Goal: Information Seeking & Learning: Find specific fact

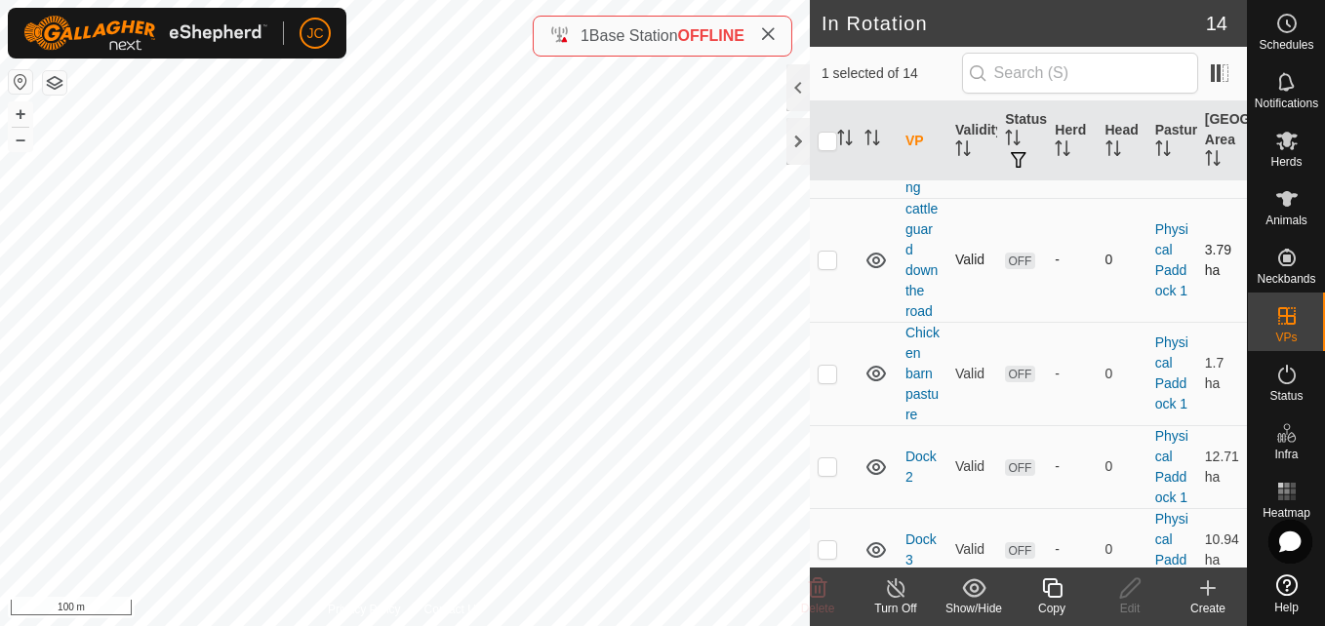
scroll to position [598, 0]
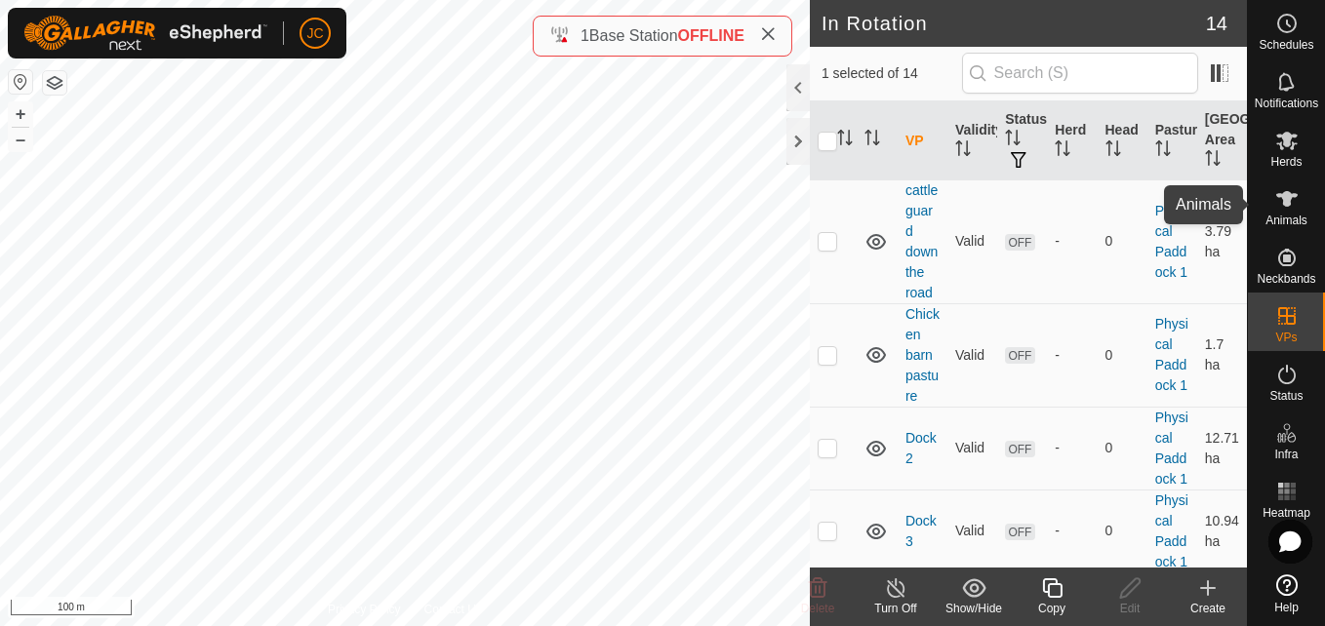
click at [1302, 211] on es-animals-svg-icon at bounding box center [1286, 198] width 35 height 31
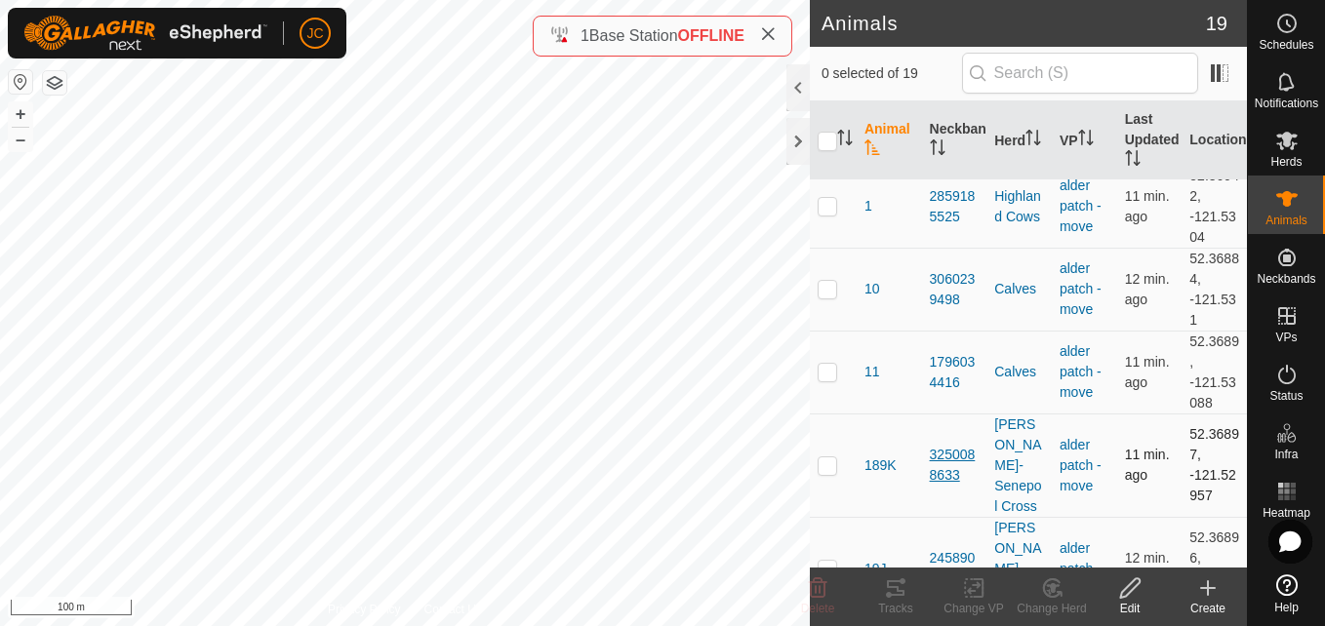
scroll to position [16, 0]
click at [825, 280] on p-checkbox at bounding box center [828, 288] width 20 height 16
checkbox input "true"
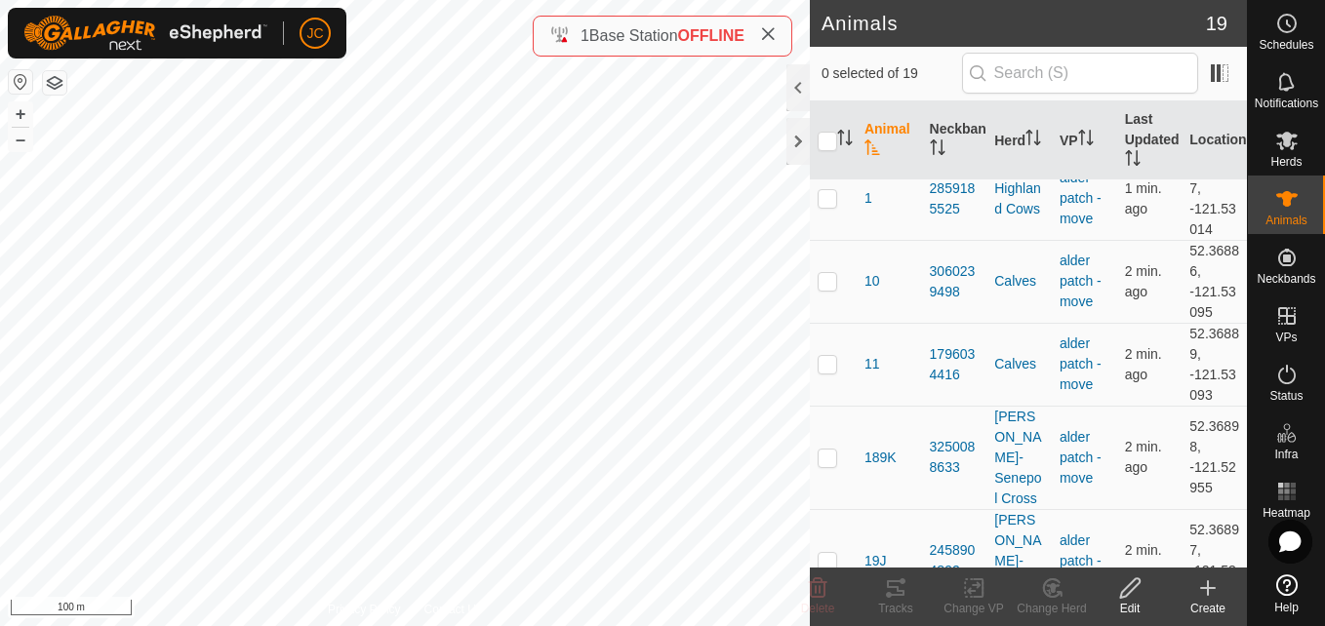
scroll to position [49, 0]
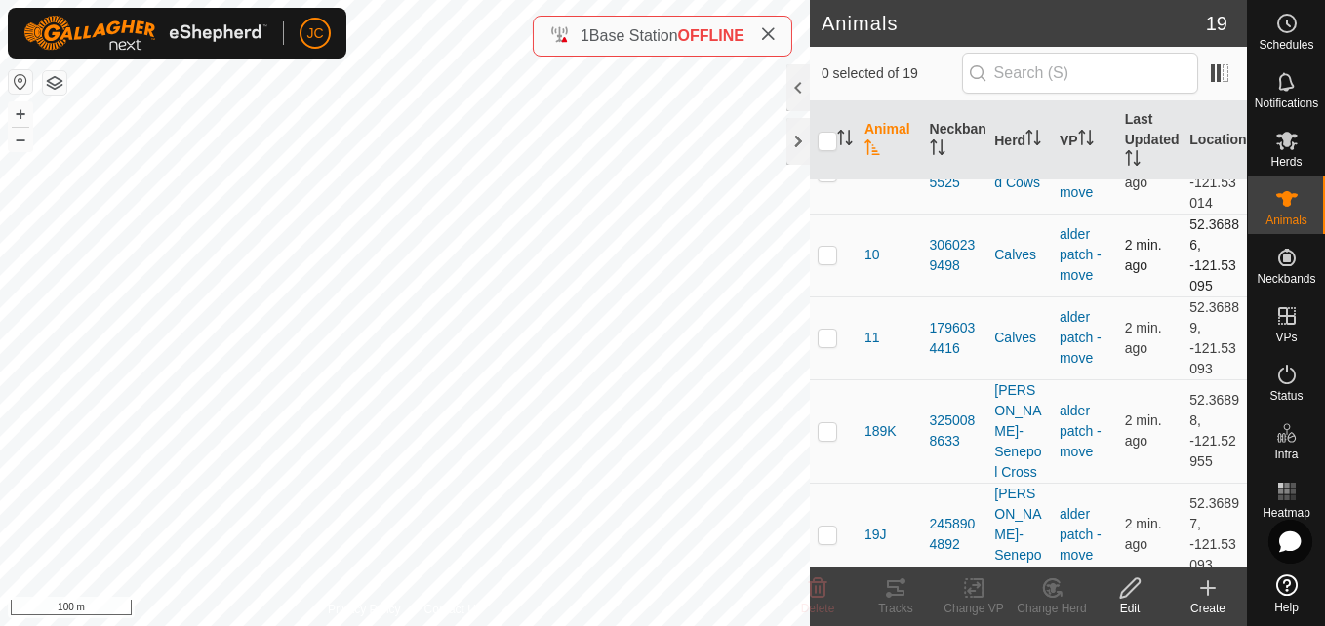
click at [820, 267] on td at bounding box center [833, 255] width 47 height 83
checkbox input "true"
click at [1182, 264] on td "52.36886, -121.53095" at bounding box center [1213, 255] width 65 height 83
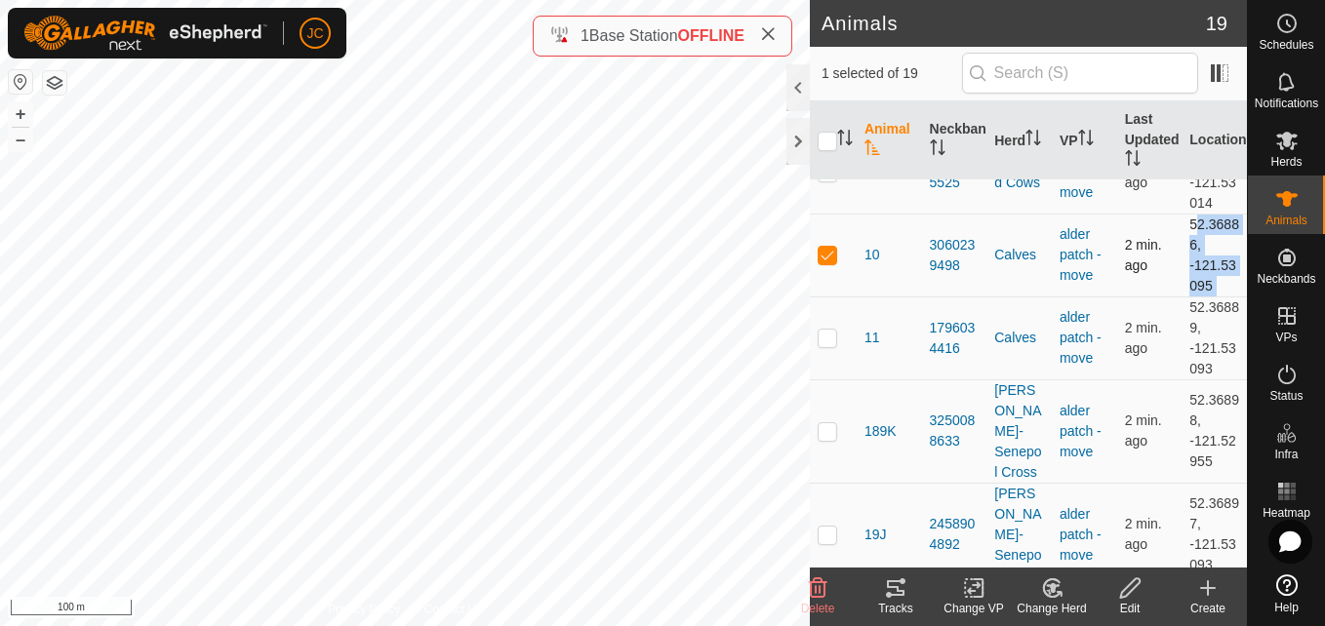
drag, startPoint x: 1182, startPoint y: 264, endPoint x: 1178, endPoint y: 244, distance: 21.1
click at [1181, 244] on td "52.36886, -121.53095" at bounding box center [1213, 255] width 65 height 83
drag, startPoint x: 1171, startPoint y: 265, endPoint x: 1209, endPoint y: 283, distance: 41.9
click at [1209, 283] on td "52.36886, -121.53095" at bounding box center [1213, 255] width 65 height 83
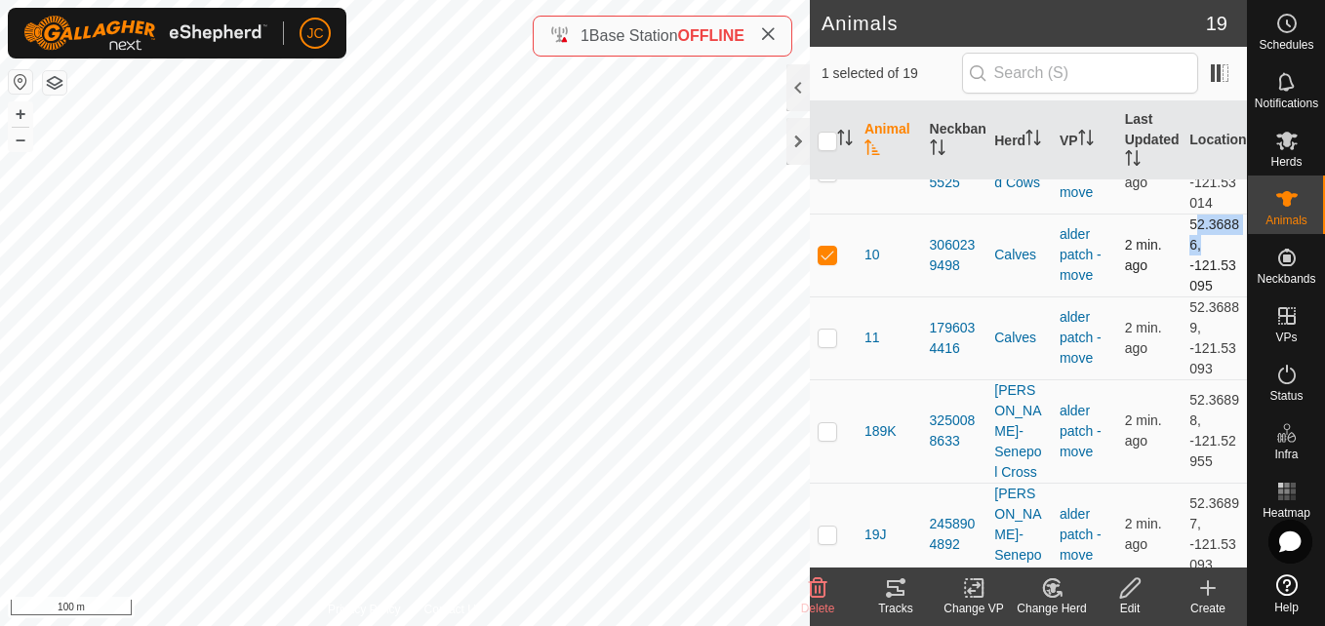
copy td "-121.53095"
drag, startPoint x: 1172, startPoint y: 220, endPoint x: 1219, endPoint y: 274, distance: 71.9
click at [1219, 274] on td "52.36886, -121.53095" at bounding box center [1213, 255] width 65 height 83
copy td "52.36886, -121.53"
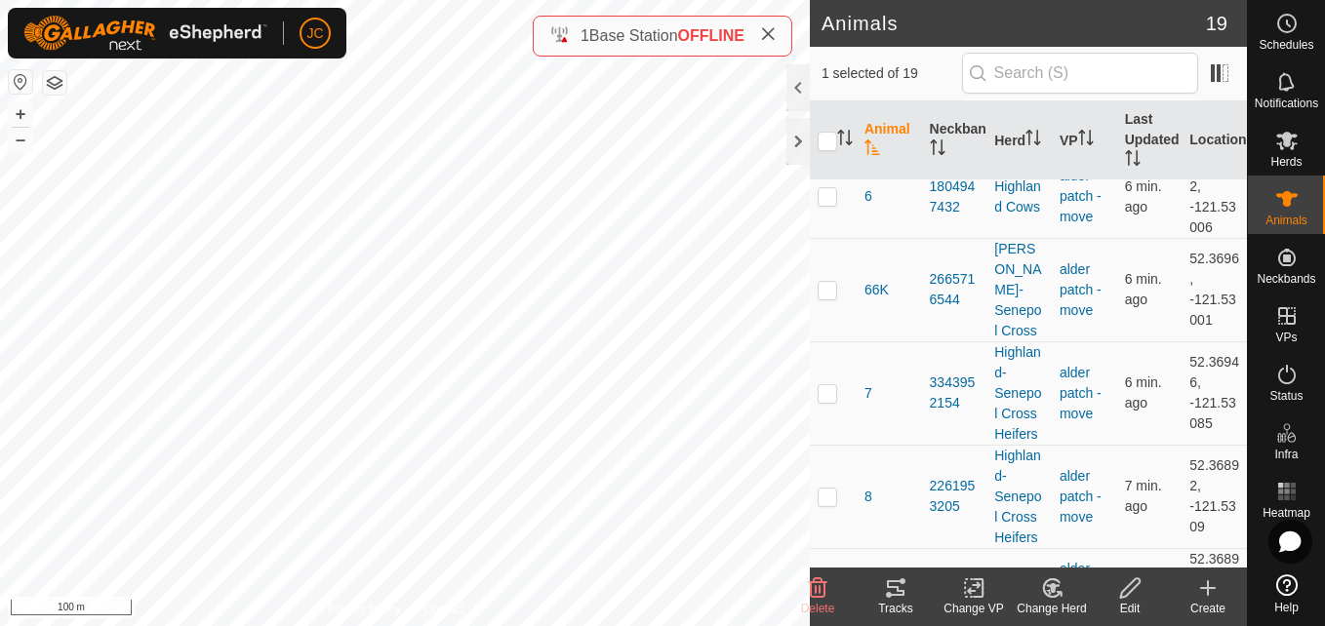
scroll to position [1149, 0]
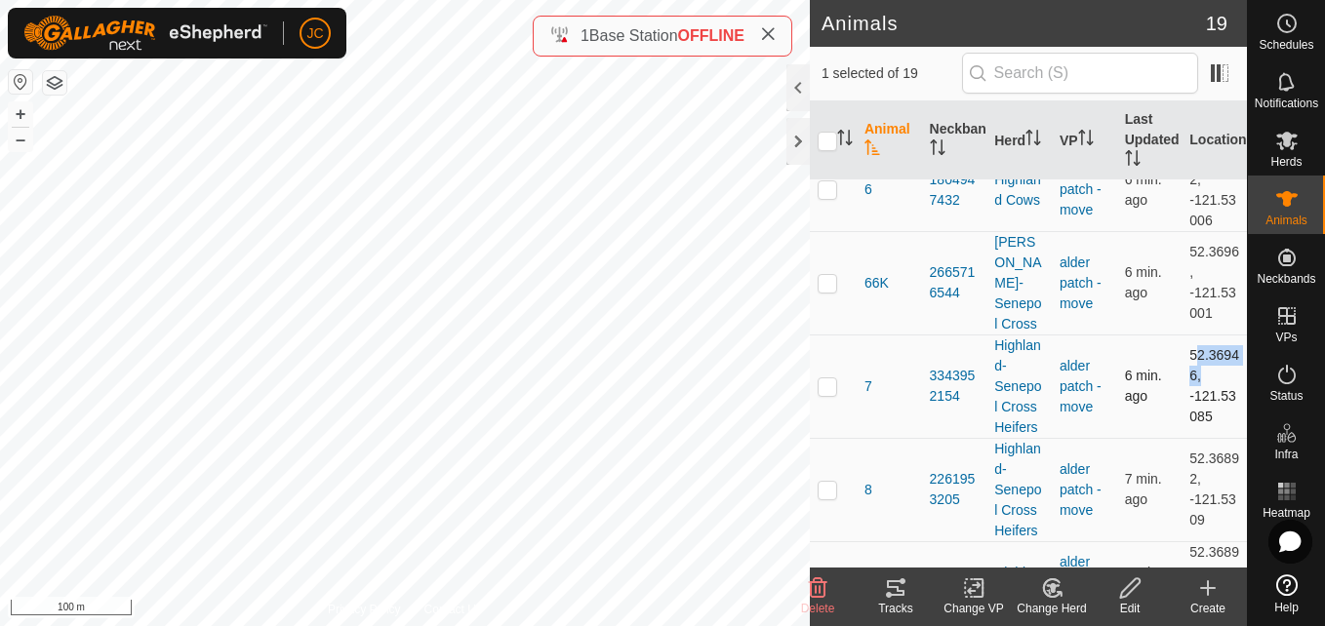
drag, startPoint x: 1171, startPoint y: 256, endPoint x: 1191, endPoint y: 269, distance: 24.6
click at [1191, 335] on td "52.36946, -121.53085" at bounding box center [1213, 386] width 65 height 103
copy td "52.36946"
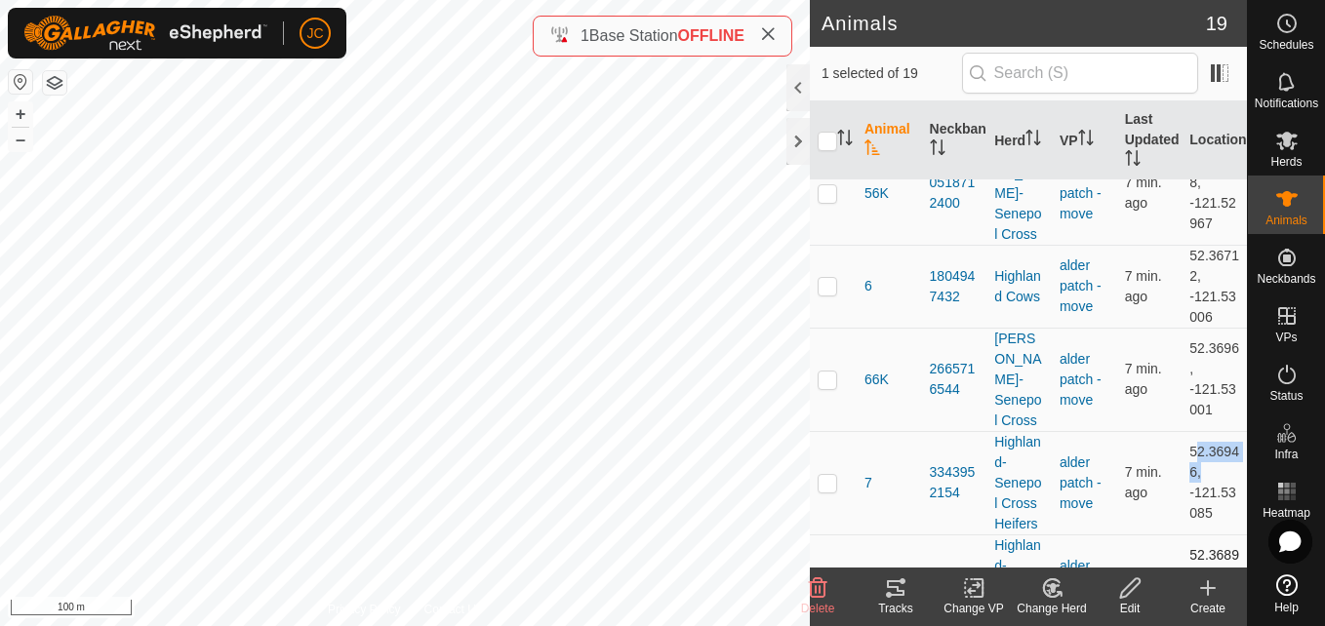
scroll to position [1052, 0]
drag, startPoint x: 1206, startPoint y: 400, endPoint x: 1175, endPoint y: 335, distance: 72.4
click at [1181, 432] on td "52.36946, -121.53085" at bounding box center [1213, 483] width 65 height 103
click at [1201, 432] on td "52.36946, -121.53085" at bounding box center [1213, 483] width 65 height 103
drag, startPoint x: 1208, startPoint y: 417, endPoint x: 1172, endPoint y: 351, distance: 74.7
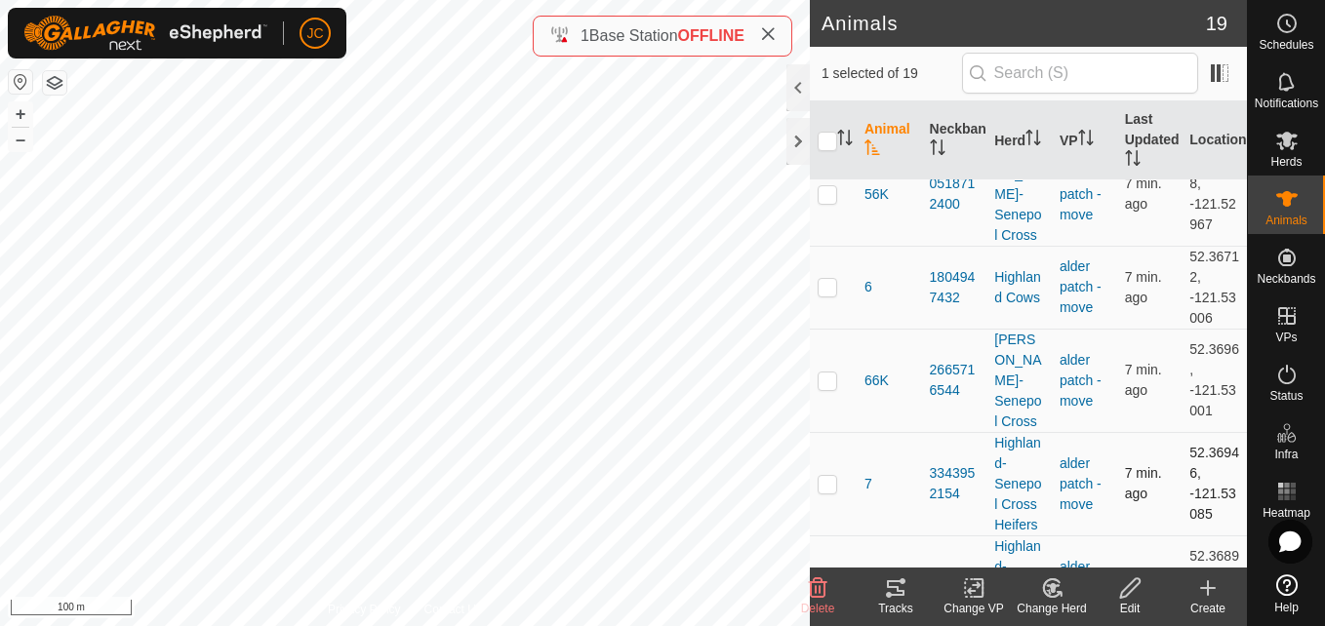
click at [1181, 432] on td "52.36946, -121.53085" at bounding box center [1213, 483] width 65 height 103
copy td "52.36946, -121.53085"
click at [832, 476] on p-checkbox at bounding box center [828, 484] width 20 height 16
checkbox input "true"
